Goal: Task Accomplishment & Management: Manage account settings

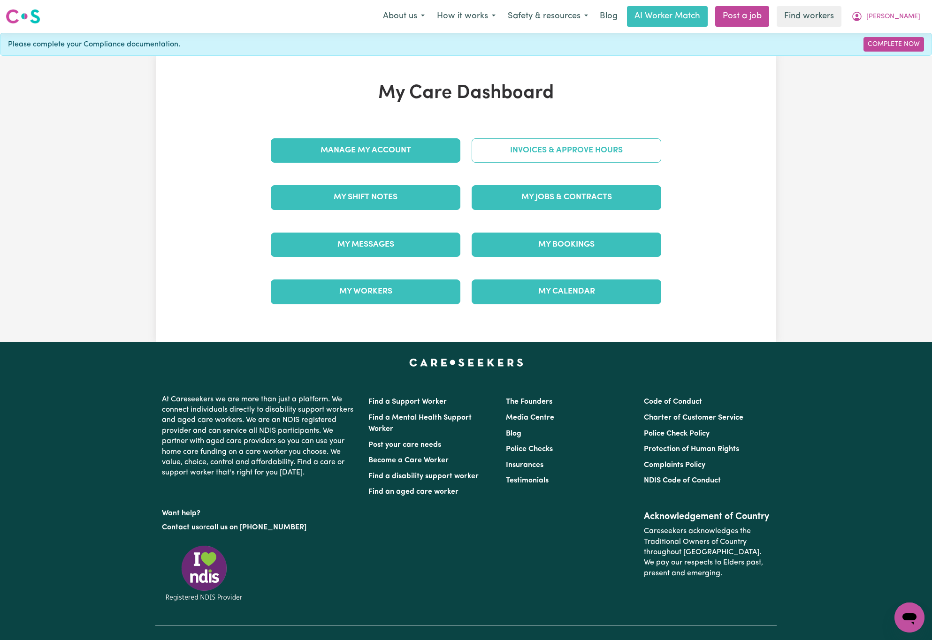
click at [625, 151] on link "Invoices & Approve Hours" at bounding box center [567, 150] width 190 height 24
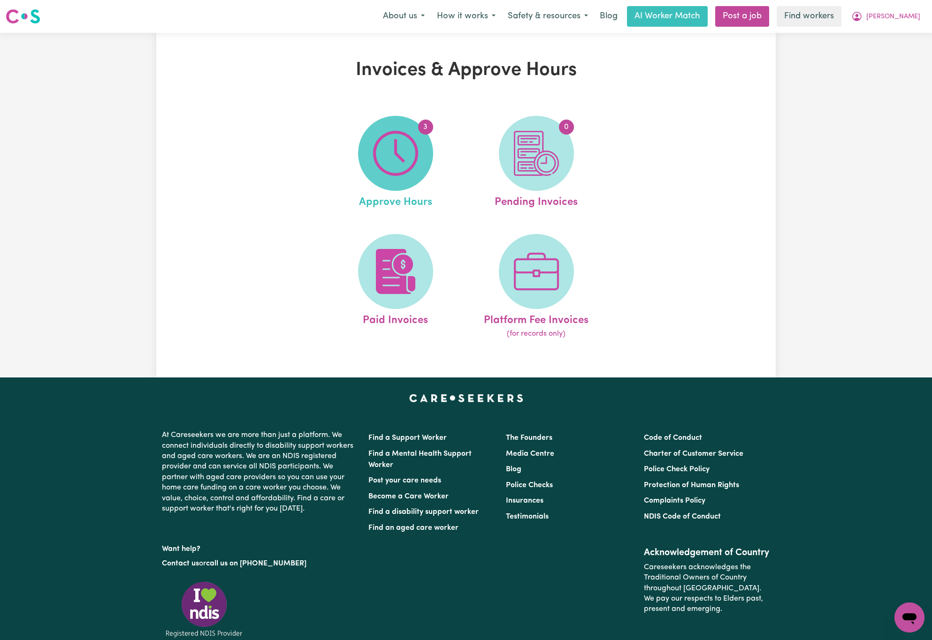
click at [414, 154] on img at bounding box center [395, 153] width 45 height 45
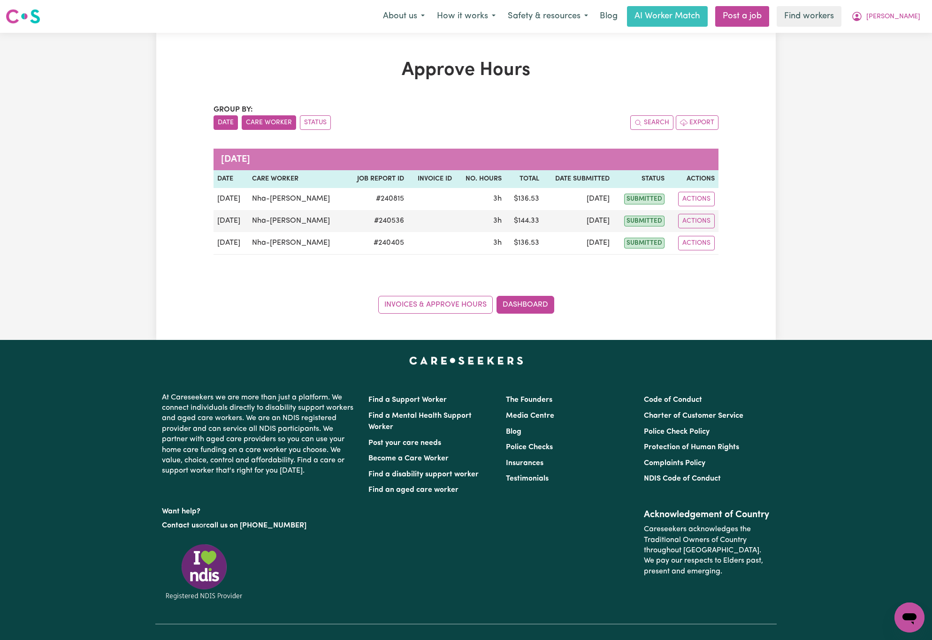
click at [264, 131] on div "Group by: Date Care Worker Status Search Export [DATE] Date Care worker Job Rep…" at bounding box center [465, 209] width 505 height 210
click at [265, 126] on button "Care Worker" at bounding box center [269, 122] width 54 height 15
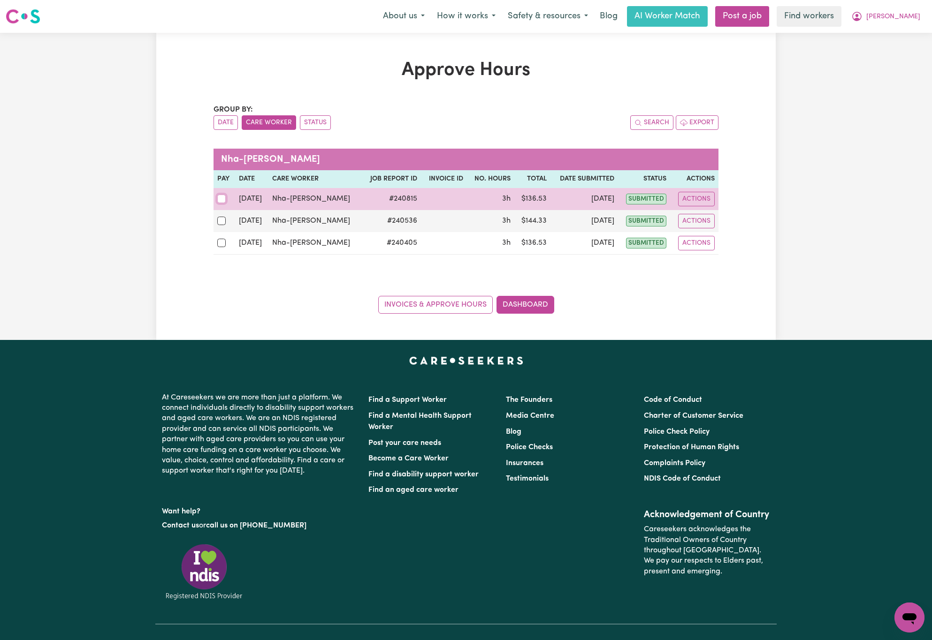
click at [219, 203] on input "checkbox" at bounding box center [221, 199] width 8 height 8
checkbox input "true"
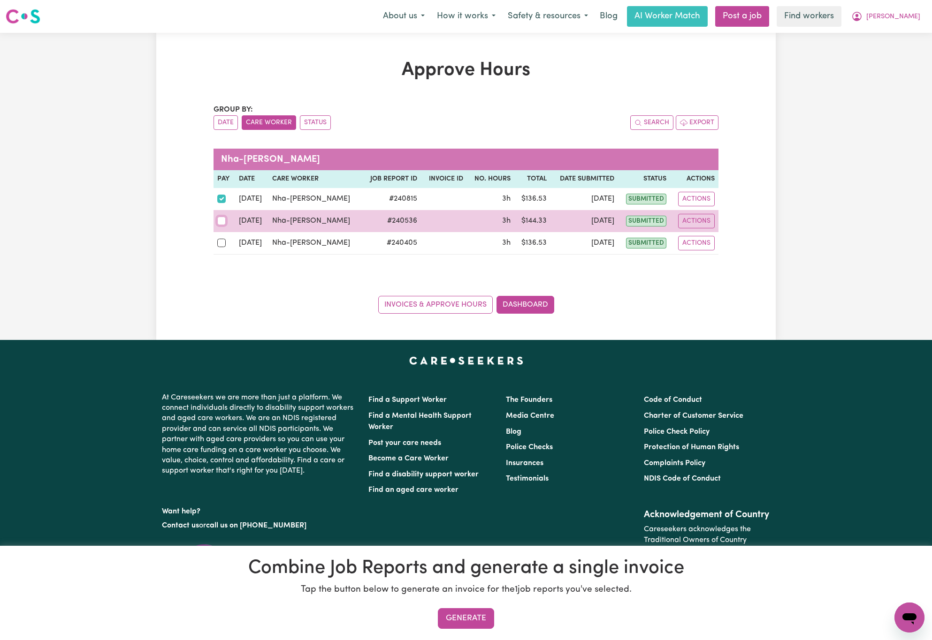
click at [220, 223] on input "checkbox" at bounding box center [221, 221] width 8 height 8
checkbox input "true"
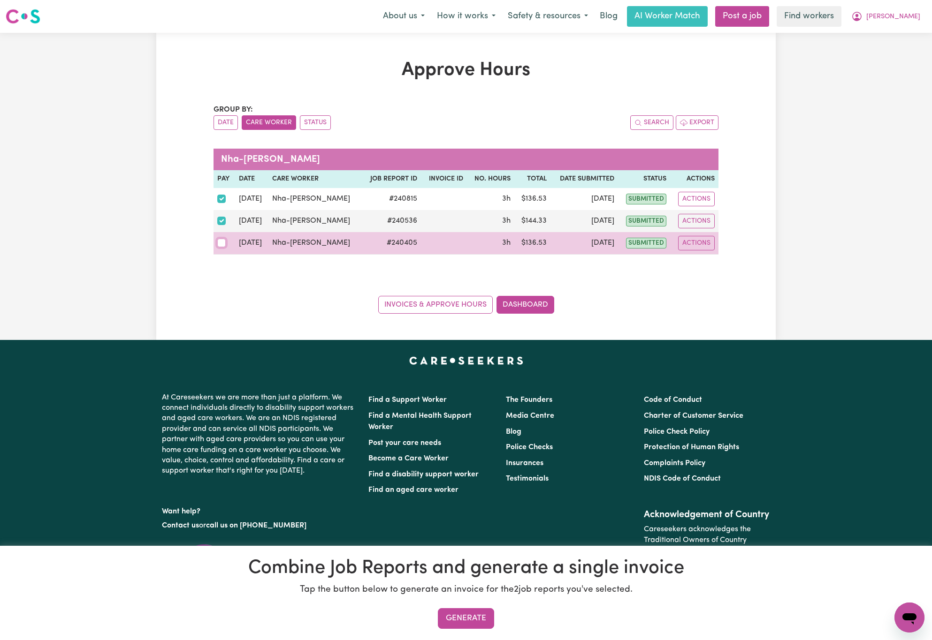
click at [218, 243] on input "checkbox" at bounding box center [221, 243] width 8 height 8
checkbox input "true"
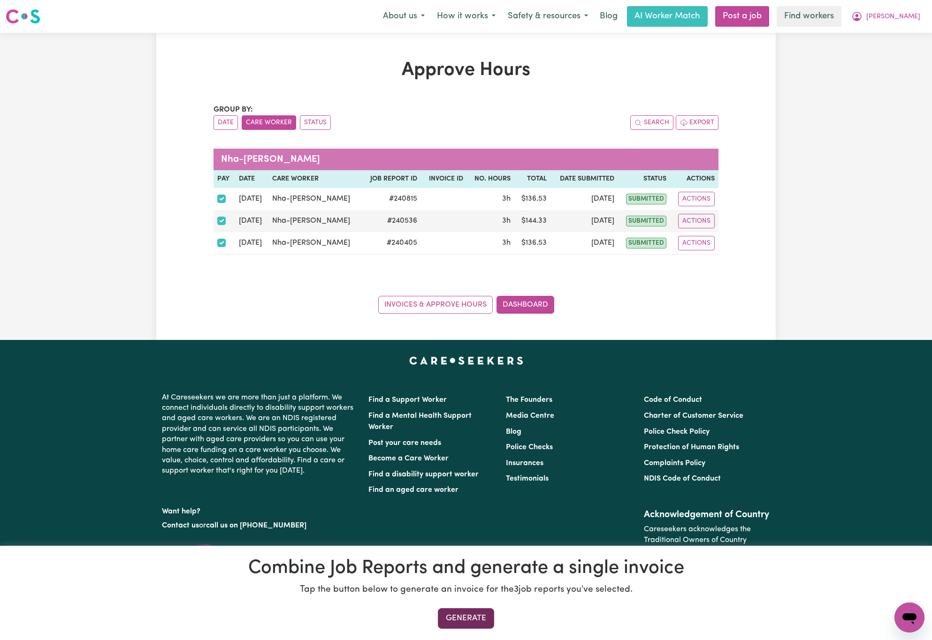
click at [479, 620] on button "Generate" at bounding box center [466, 619] width 56 height 21
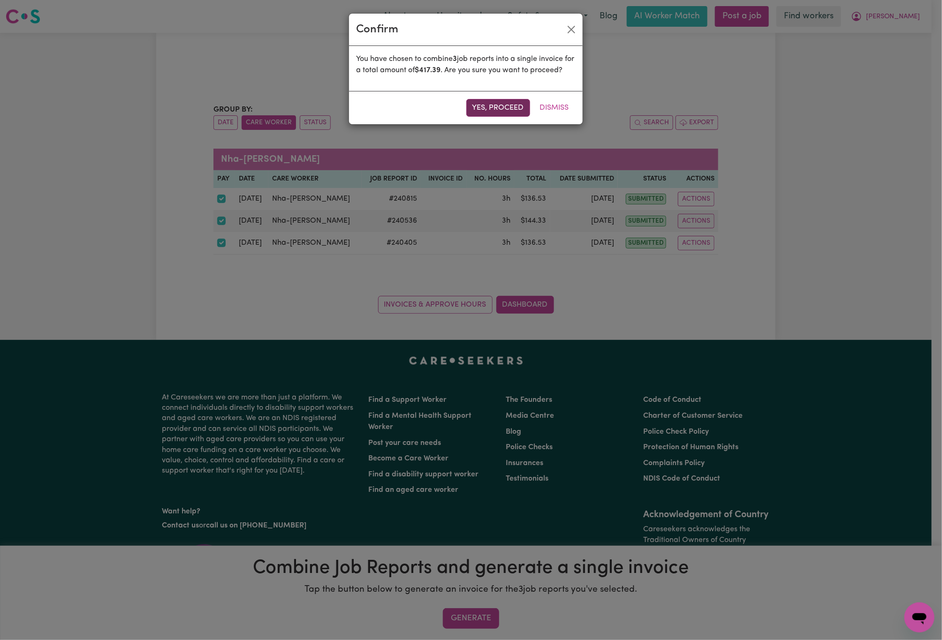
click at [508, 117] on button "Yes, proceed" at bounding box center [498, 108] width 64 height 18
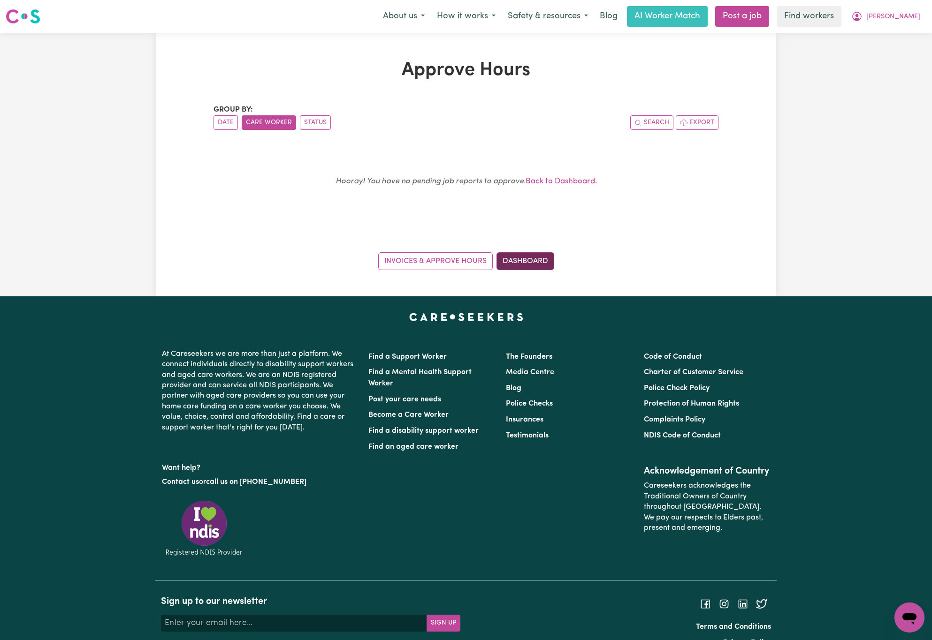
click at [545, 261] on link "Dashboard" at bounding box center [525, 261] width 58 height 18
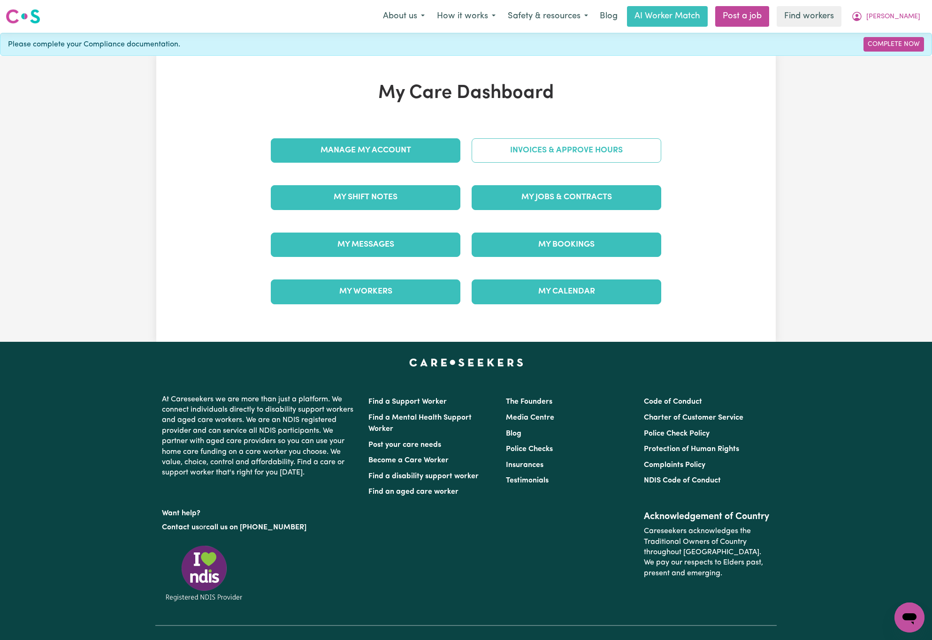
click at [625, 154] on link "Invoices & Approve Hours" at bounding box center [567, 150] width 190 height 24
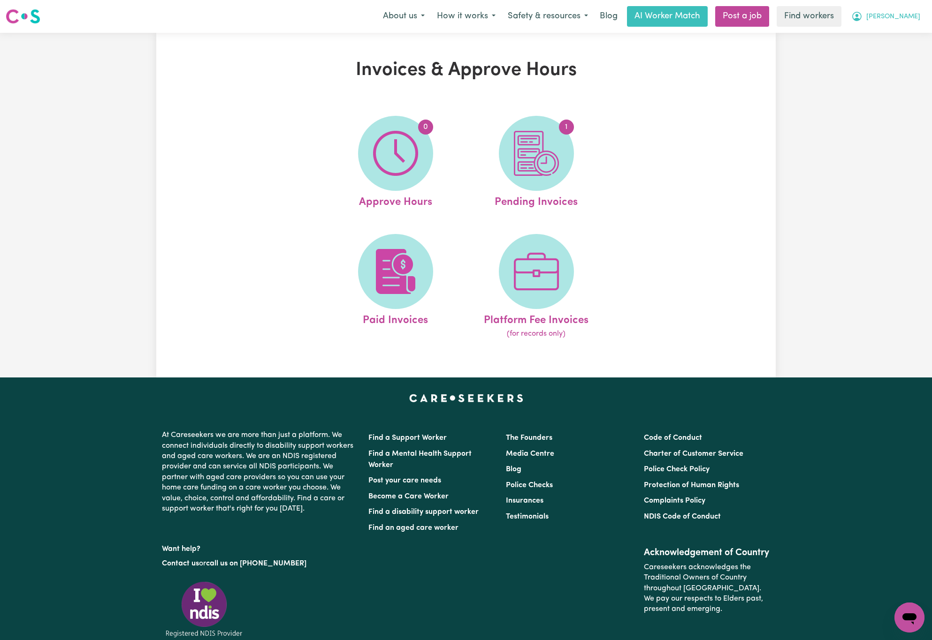
click at [908, 14] on span "[PERSON_NAME]" at bounding box center [893, 17] width 54 height 10
click at [908, 38] on link "My Dashboard" at bounding box center [889, 37] width 74 height 18
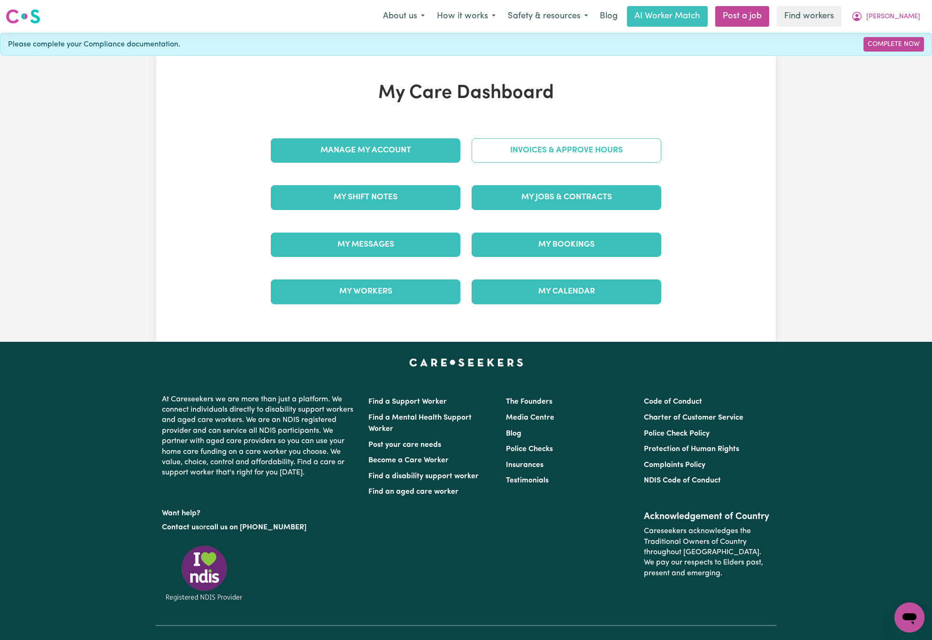
click at [651, 152] on link "Invoices & Approve Hours" at bounding box center [567, 150] width 190 height 24
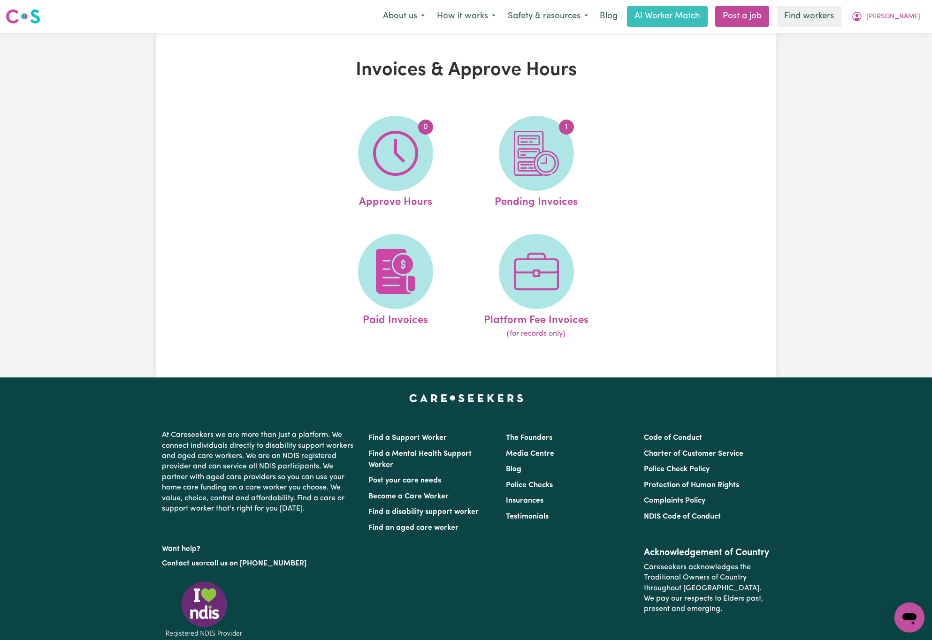
click at [156, 191] on div "Invoices & Approve Hours 0 Approve Hours 1 Pending Invoices Paid Invoices Platf…" at bounding box center [465, 205] width 619 height 292
click at [526, 149] on img at bounding box center [536, 153] width 45 height 45
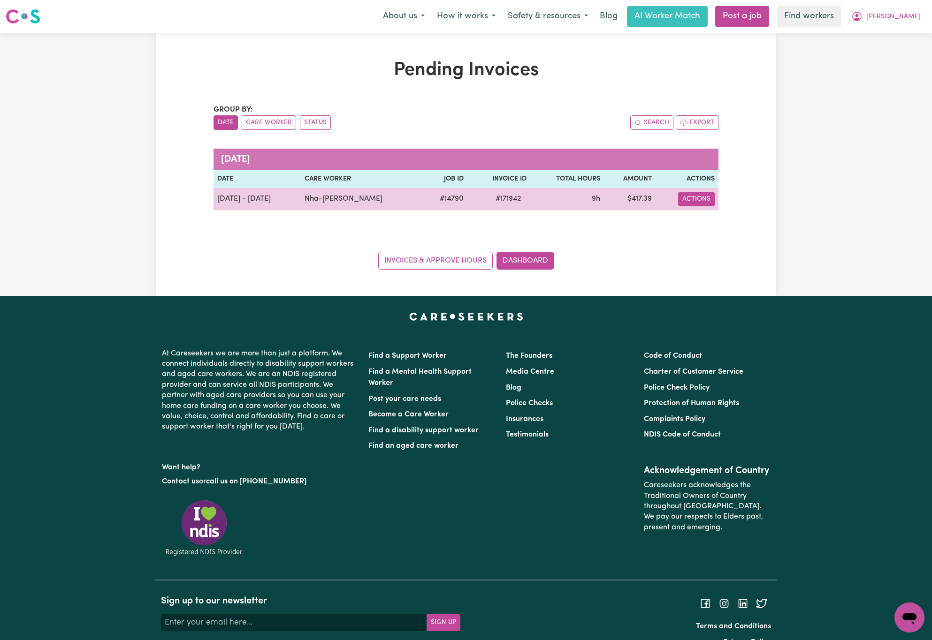
click at [700, 203] on button "Actions" at bounding box center [696, 199] width 37 height 15
click at [712, 220] on link "Download Invoice" at bounding box center [726, 221] width 86 height 19
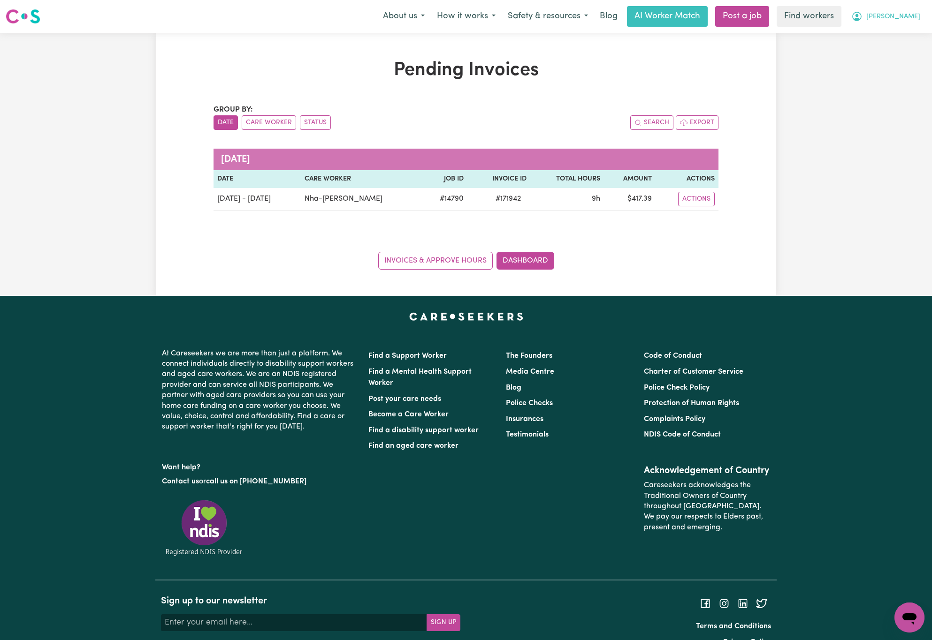
click at [915, 14] on span "[PERSON_NAME]" at bounding box center [893, 17] width 54 height 10
click at [894, 29] on link "My Dashboard" at bounding box center [889, 37] width 74 height 18
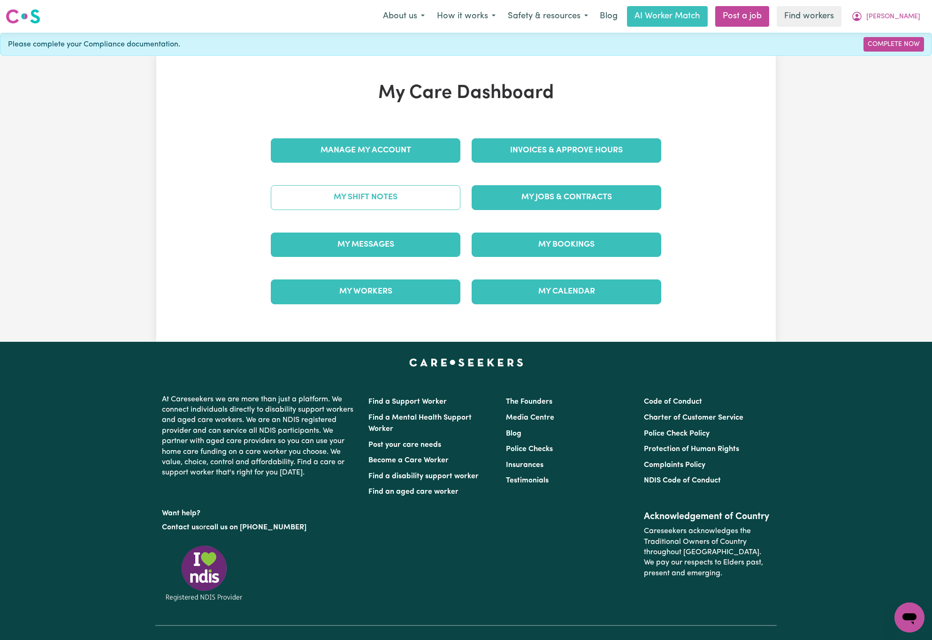
click at [428, 211] on div "My Shift Notes" at bounding box center [365, 197] width 201 height 47
click at [431, 206] on link "My Shift Notes" at bounding box center [366, 197] width 190 height 24
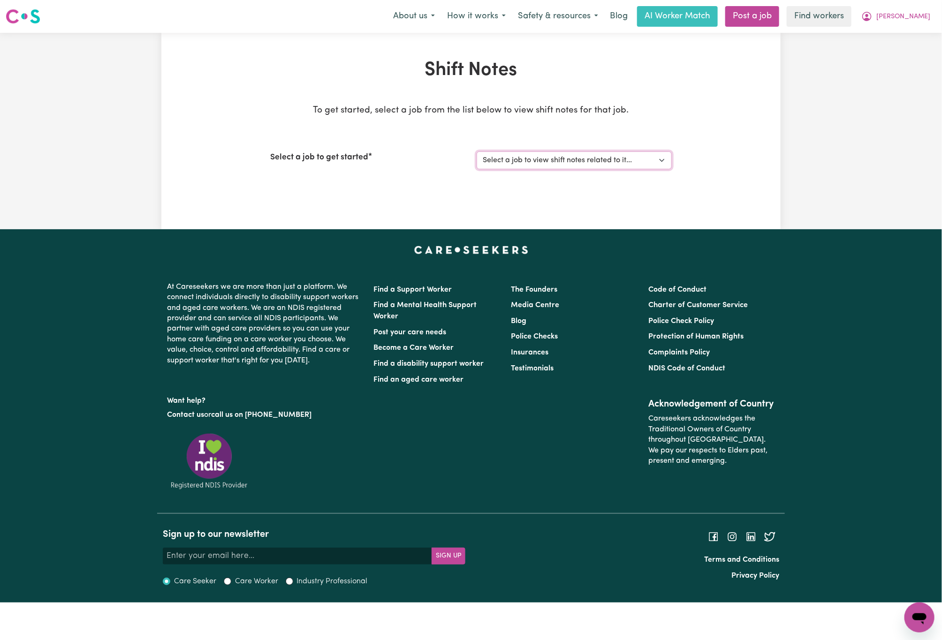
click at [645, 163] on select "Select a job to view shift notes related to it... [DEMOGRAPHIC_DATA] Support Wo…" at bounding box center [574, 161] width 195 height 18
select select "14790"
click at [477, 152] on select "Select a job to view shift notes related to it... [DEMOGRAPHIC_DATA] Support Wo…" at bounding box center [574, 161] width 195 height 18
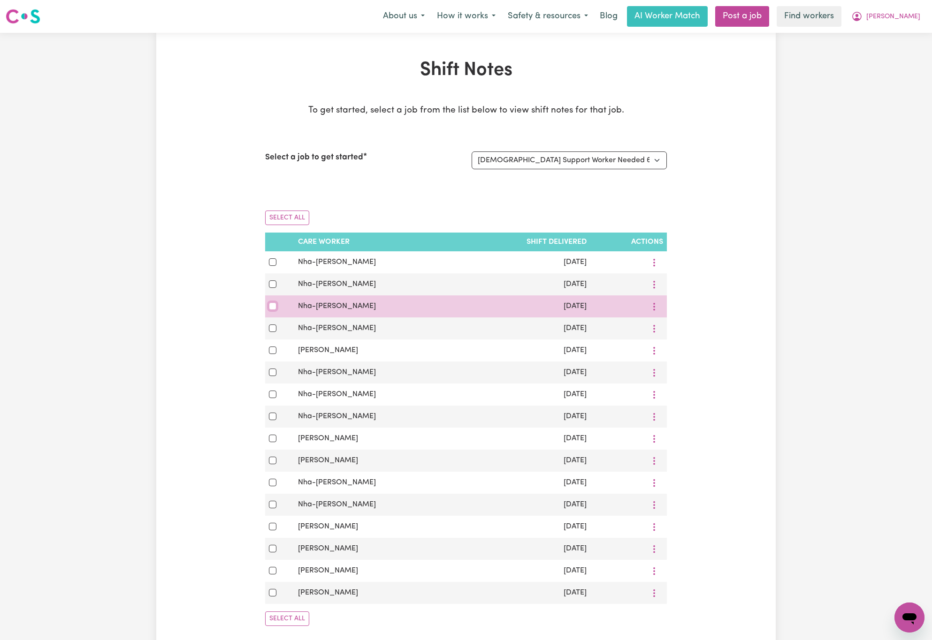
click at [274, 308] on input "checkbox" at bounding box center [273, 307] width 8 height 8
checkbox input "true"
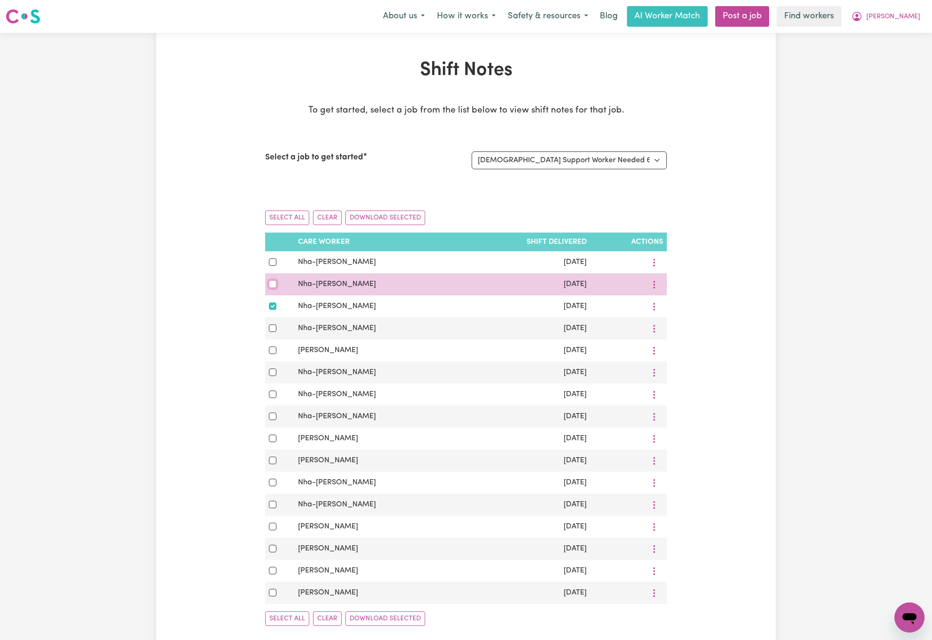
click at [269, 288] on input "checkbox" at bounding box center [273, 285] width 8 height 8
checkbox input "true"
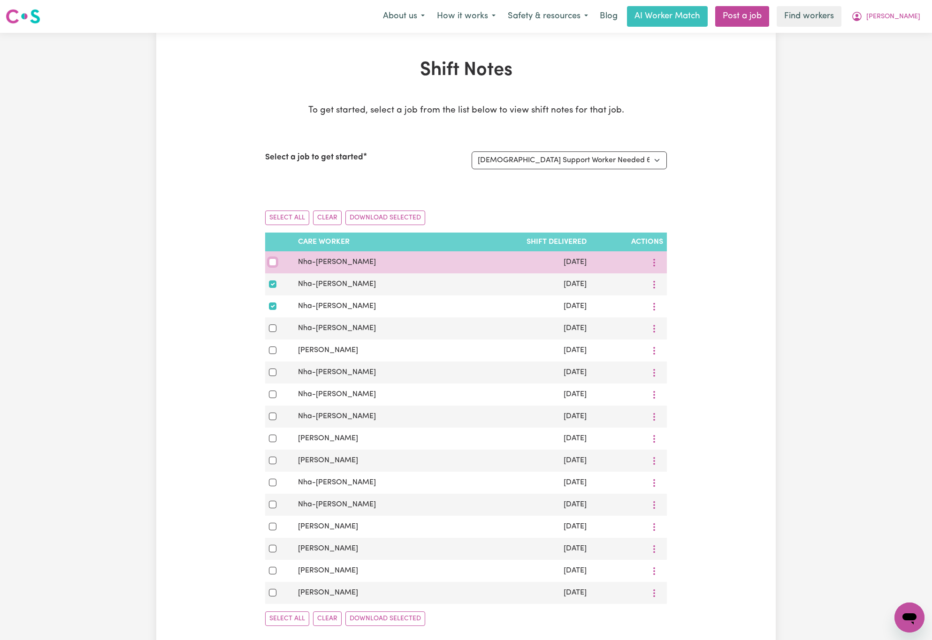
click at [269, 261] on input "checkbox" at bounding box center [273, 263] width 8 height 8
checkbox input "true"
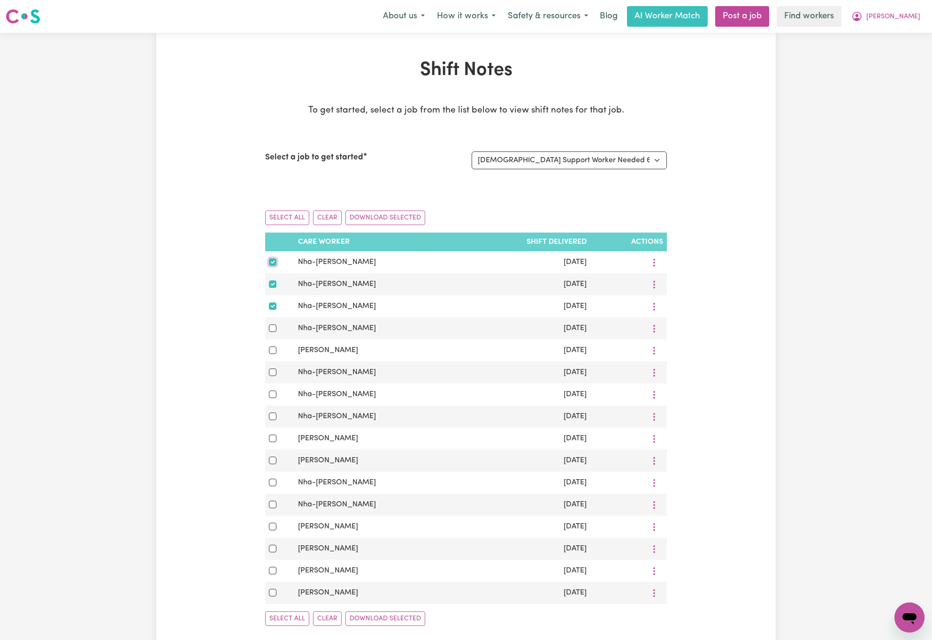
scroll to position [410, 0]
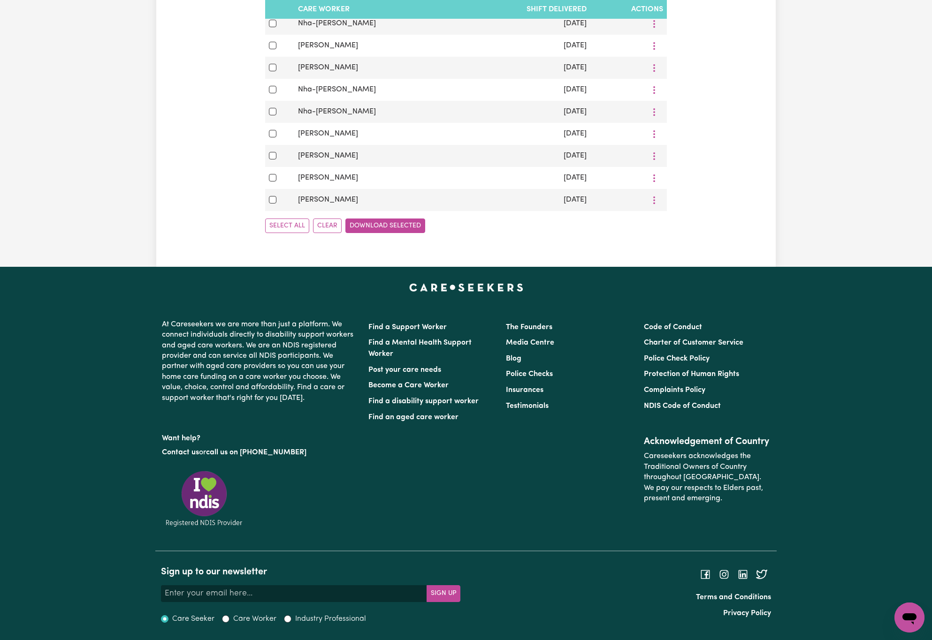
click at [375, 219] on button "Download Selected" at bounding box center [385, 226] width 80 height 15
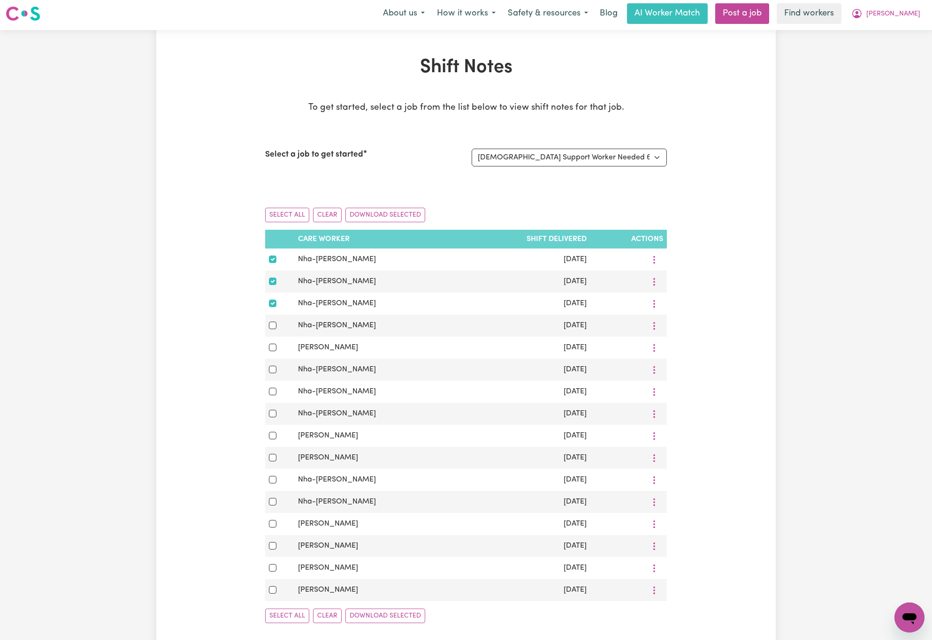
scroll to position [0, 0]
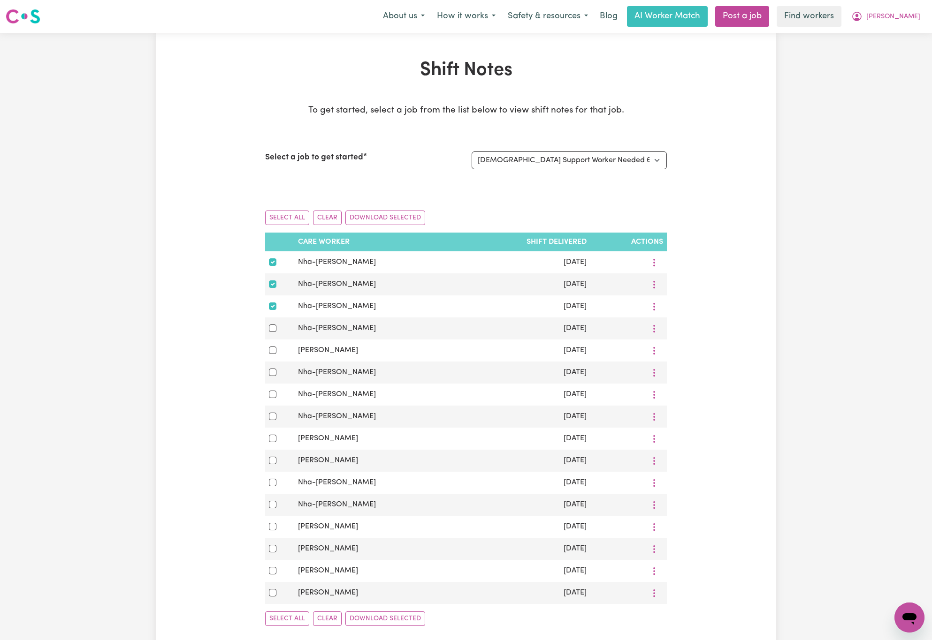
click at [911, 6] on div "About us How it works Safety & resources Blog AI Worker Match Post a job Find w…" at bounding box center [651, 16] width 549 height 21
click at [911, 11] on button "[PERSON_NAME]" at bounding box center [885, 17] width 81 height 20
click at [902, 34] on link "My Dashboard" at bounding box center [889, 37] width 74 height 18
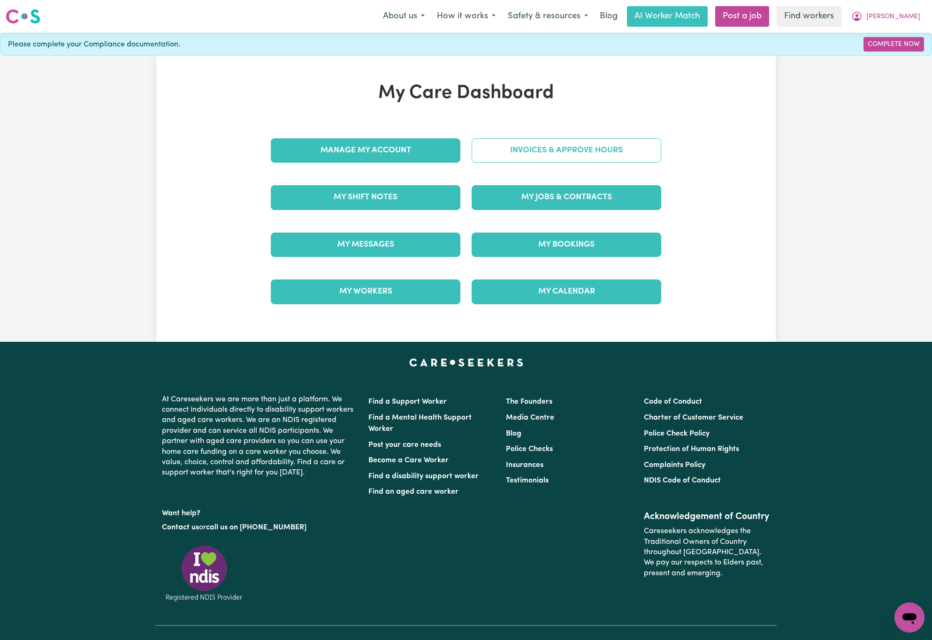
click at [649, 155] on link "Invoices & Approve Hours" at bounding box center [567, 150] width 190 height 24
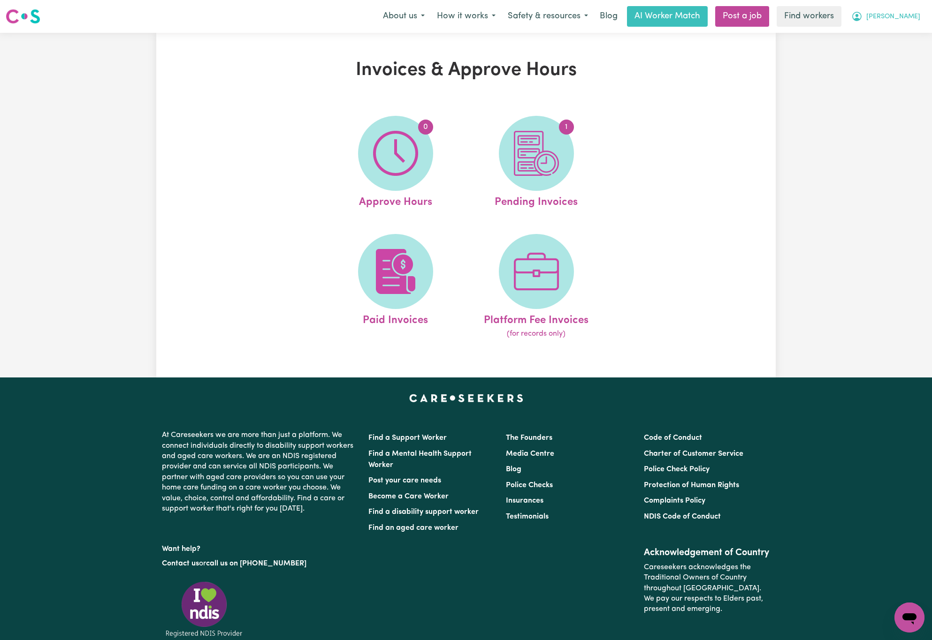
click at [905, 13] on span "[PERSON_NAME]" at bounding box center [893, 17] width 54 height 10
click at [906, 56] on link "Logout" at bounding box center [889, 54] width 74 height 18
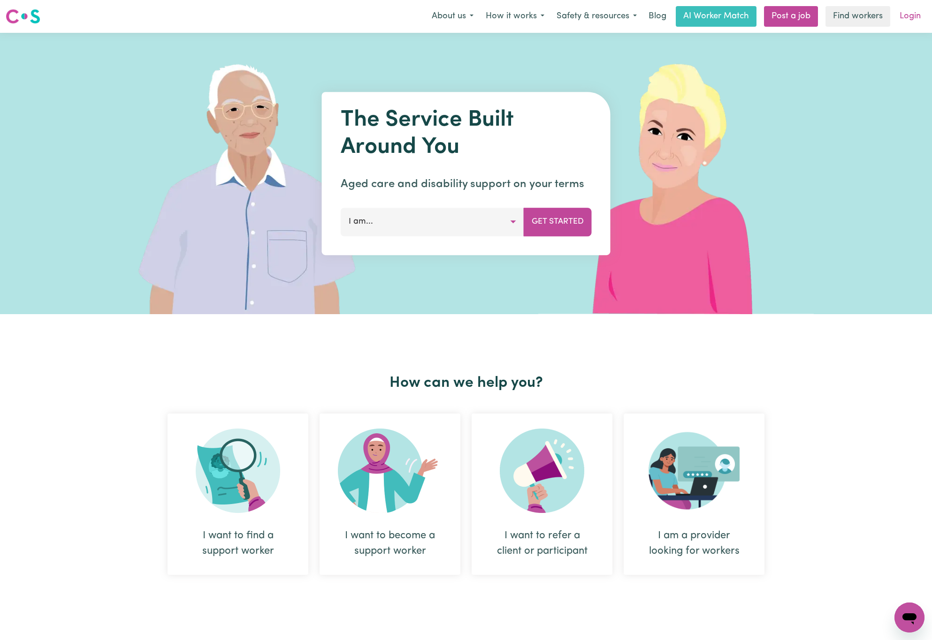
click at [914, 22] on link "Login" at bounding box center [910, 16] width 32 height 21
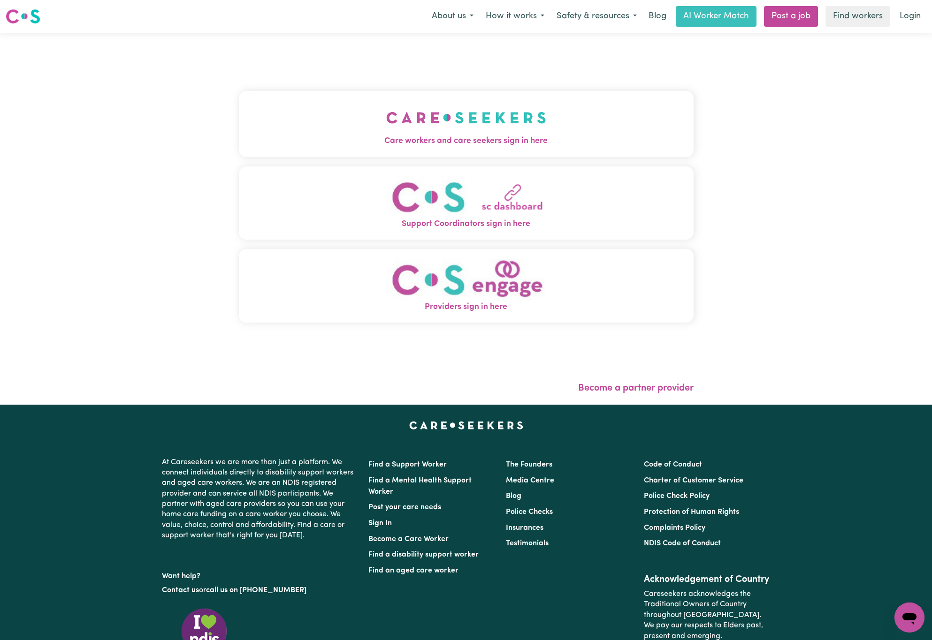
click at [459, 113] on button "Care workers and care seekers sign in here" at bounding box center [466, 124] width 455 height 66
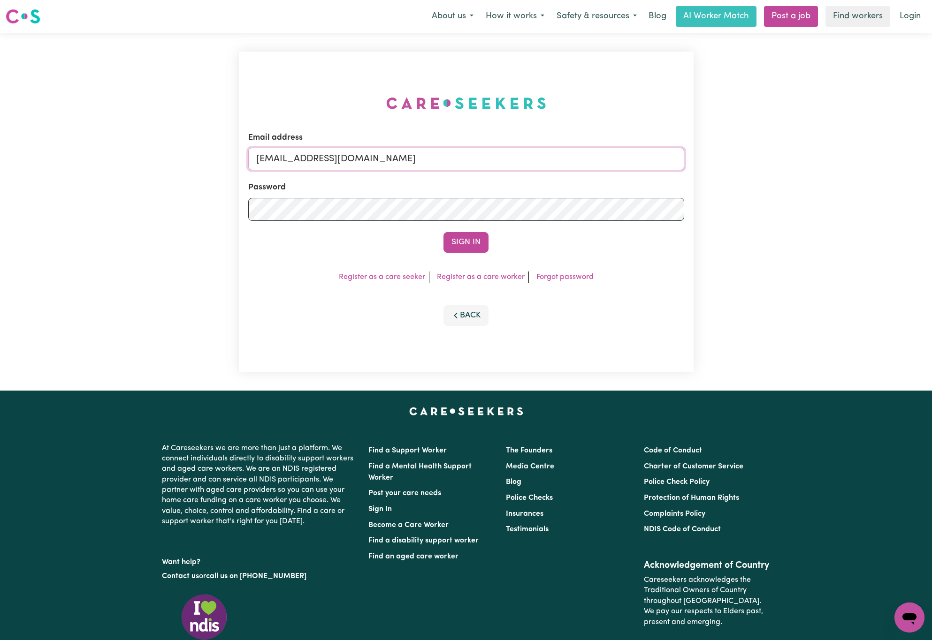
drag, startPoint x: 307, startPoint y: 156, endPoint x: 636, endPoint y: 151, distance: 329.4
click at [635, 151] on input "[EMAIL_ADDRESS][DOMAIN_NAME]" at bounding box center [466, 159] width 436 height 23
paste input "LindaByronINC"
type input "[EMAIL_ADDRESS][DOMAIN_NAME]"
click at [443, 232] on button "Sign In" at bounding box center [465, 242] width 45 height 21
